Goal: Task Accomplishment & Management: Use online tool/utility

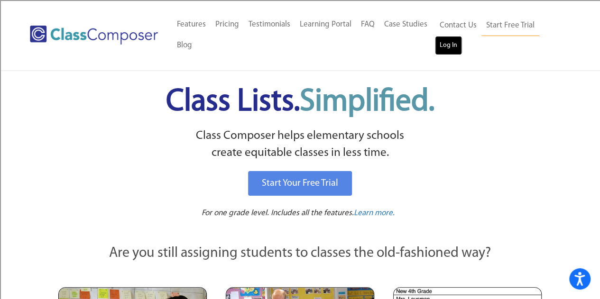
click at [450, 44] on link "Log In" at bounding box center [448, 45] width 27 height 19
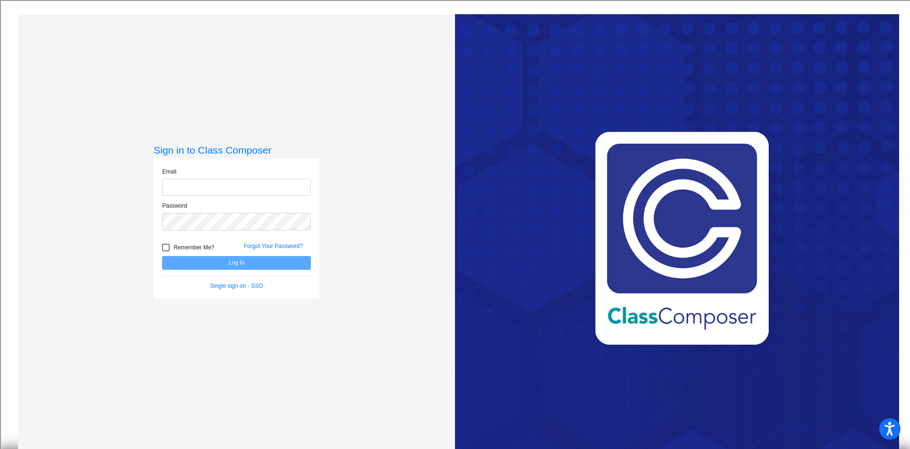
type input "[EMAIL_ADDRESS][DOMAIN_NAME]"
click at [199, 265] on button "Log In" at bounding box center [236, 263] width 149 height 14
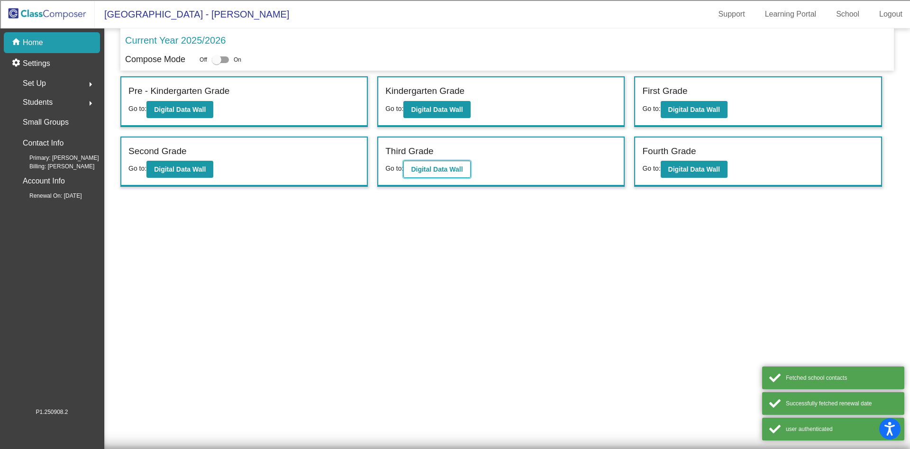
click at [425, 165] on b "Digital Data Wall" at bounding box center [437, 169] width 52 height 8
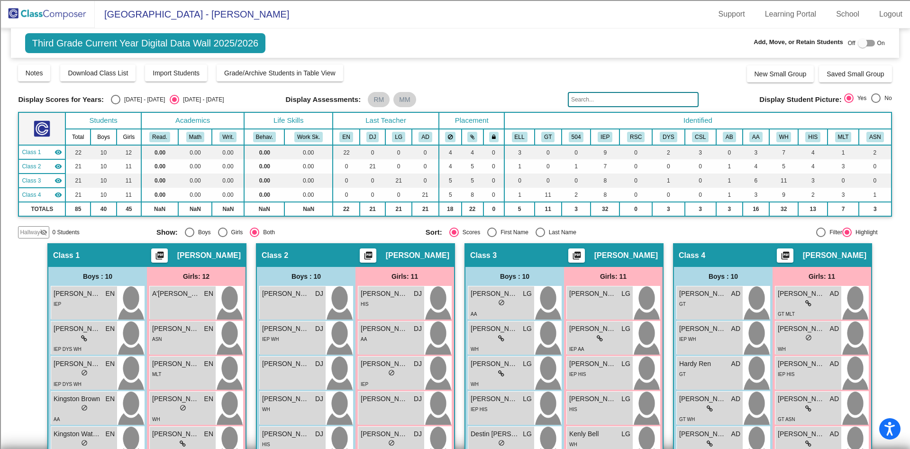
click at [611, 99] on input "text" at bounding box center [633, 99] width 131 height 15
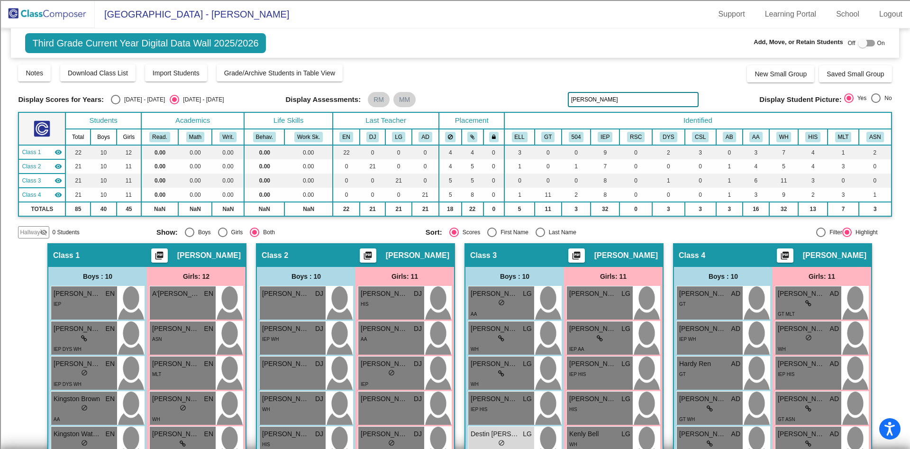
type input "[PERSON_NAME]"
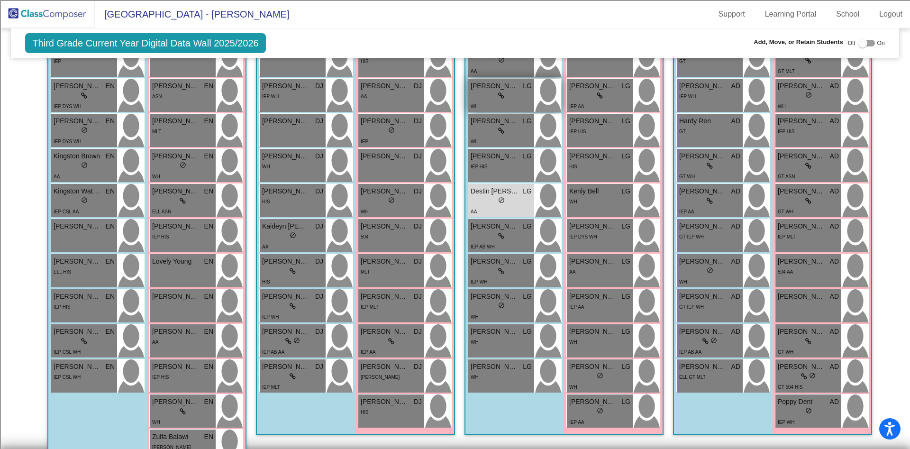
scroll to position [243, 0]
